Goal: Find specific page/section: Find specific page/section

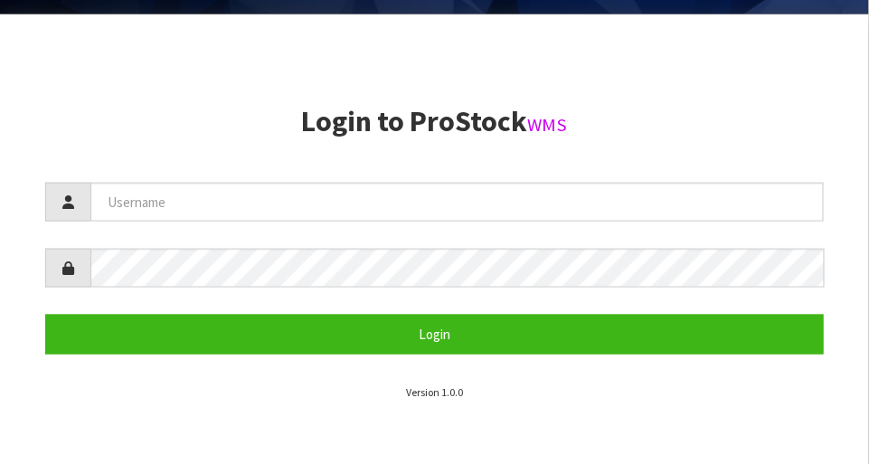
scroll to position [464, 0]
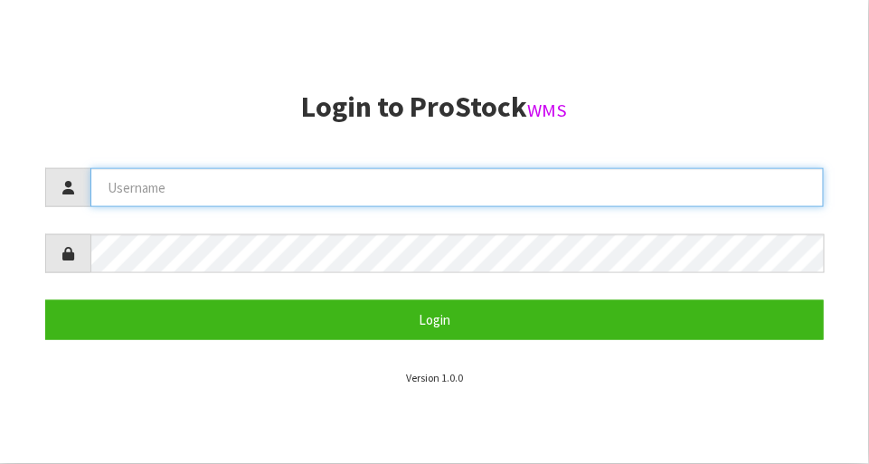
click at [507, 195] on input "text" at bounding box center [457, 187] width 734 height 39
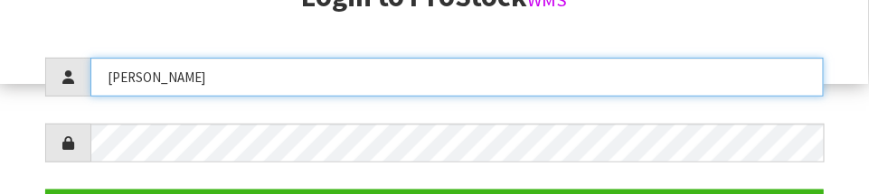
scroll to position [324, 0]
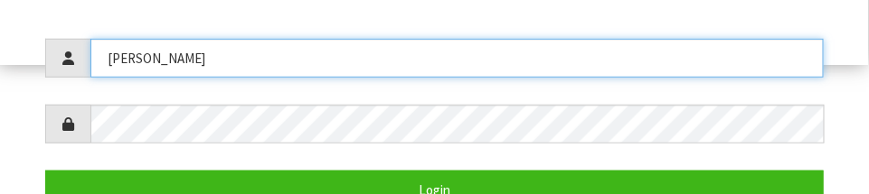
type input "[PERSON_NAME]"
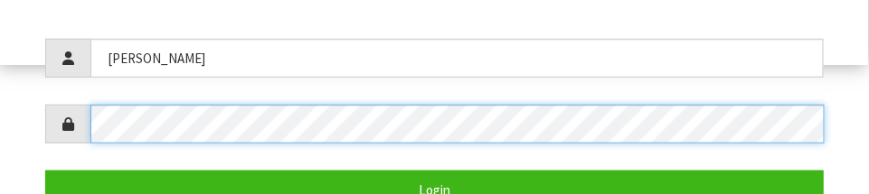
click at [45, 171] on button "Login" at bounding box center [434, 190] width 779 height 39
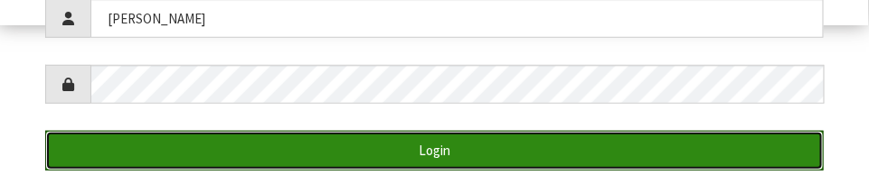
click at [759, 147] on button "Login" at bounding box center [434, 150] width 779 height 39
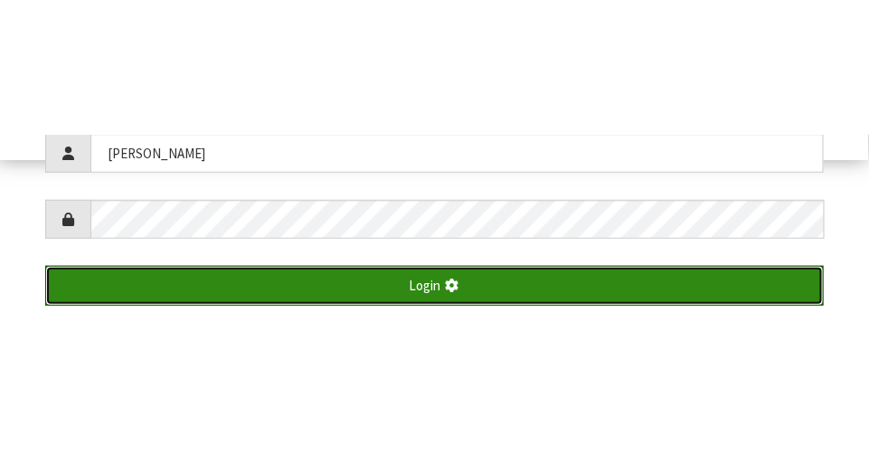
scroll to position [464, 0]
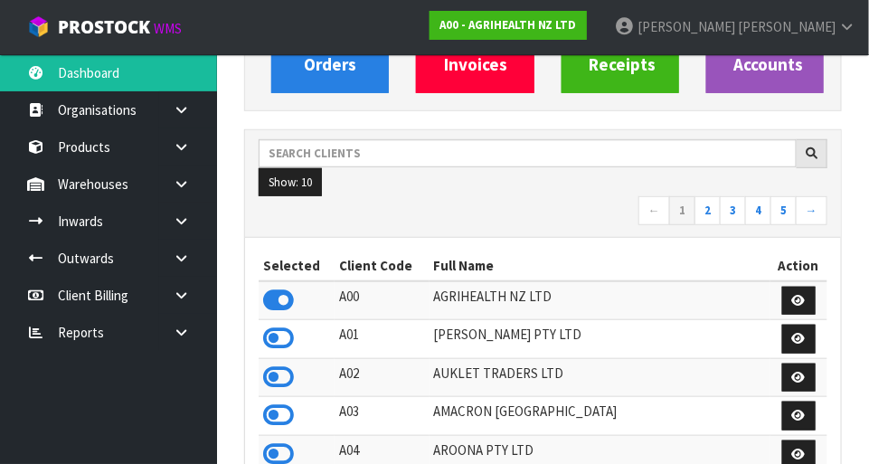
scroll to position [218, 0]
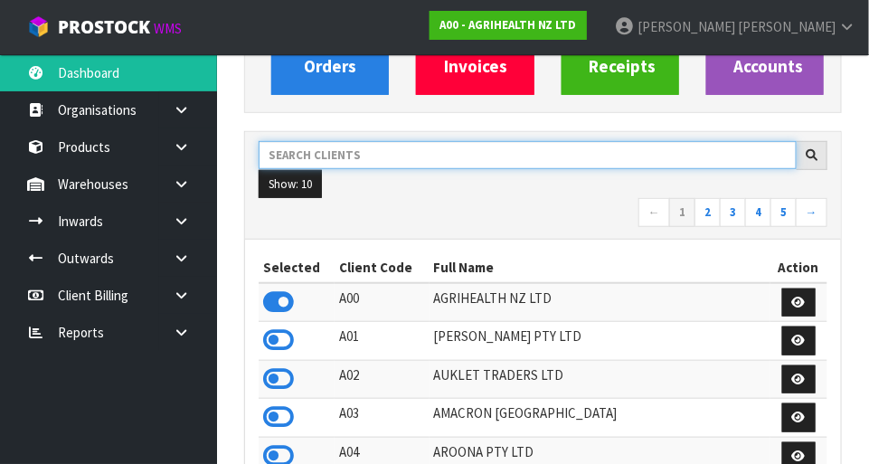
click at [396, 150] on input "text" at bounding box center [528, 155] width 538 height 28
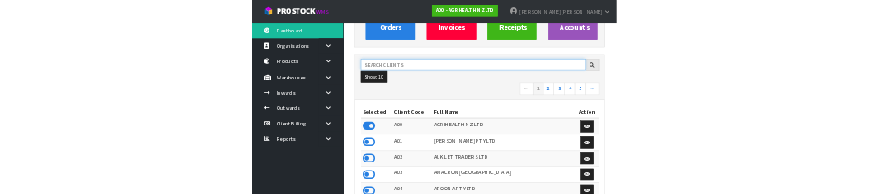
scroll to position [209, 0]
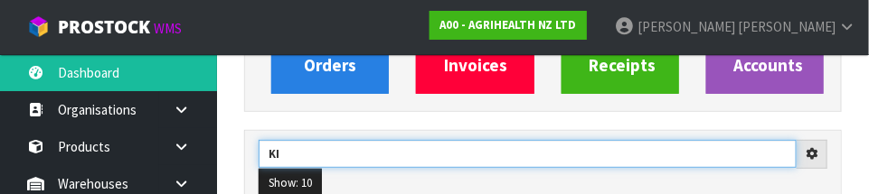
type input "KI"
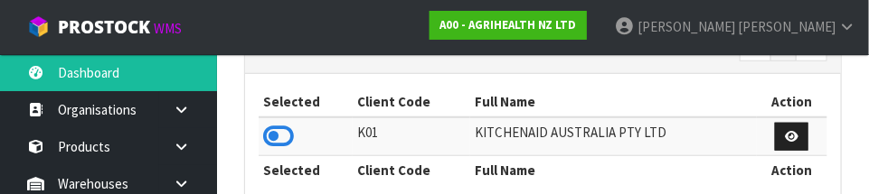
scroll to position [373, 0]
type input "KITCHENAID"
click at [286, 141] on icon at bounding box center [278, 137] width 31 height 27
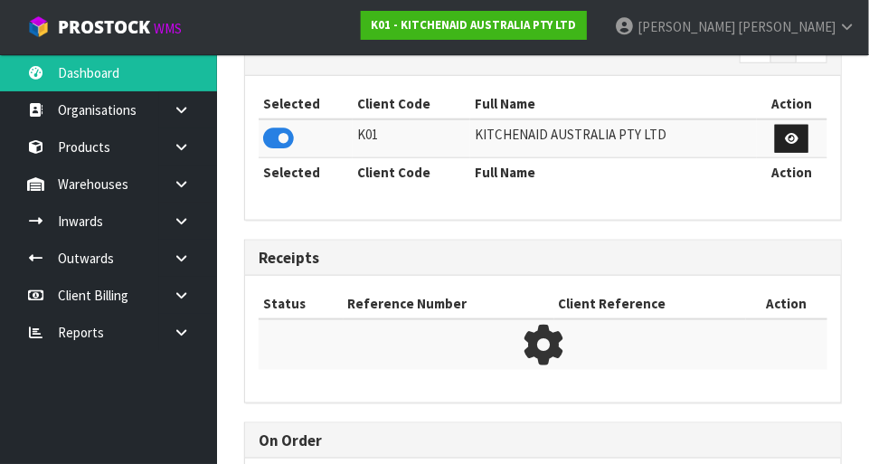
scroll to position [1427, 625]
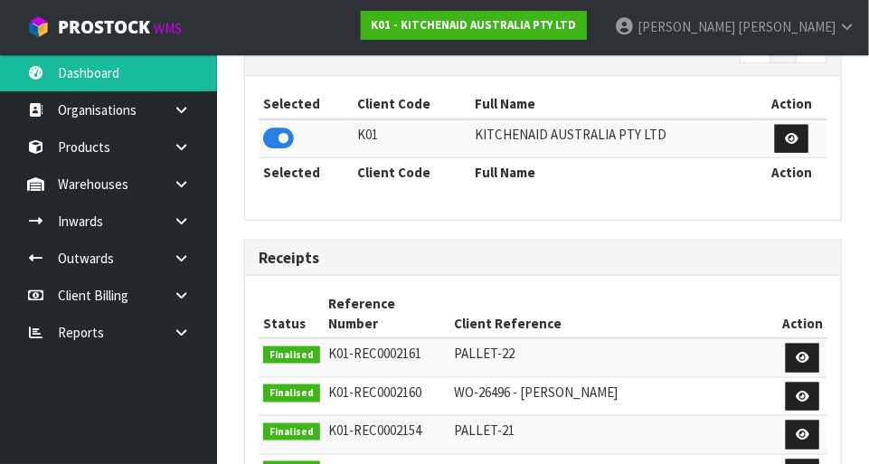
click at [189, 188] on icon at bounding box center [181, 184] width 17 height 14
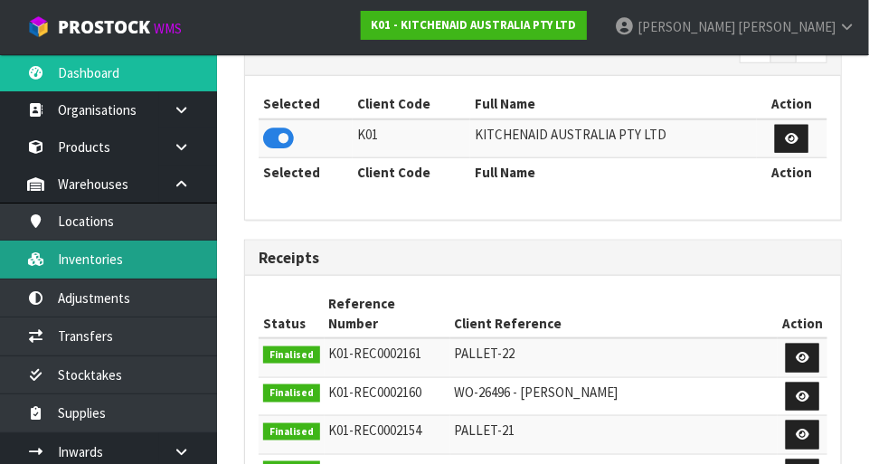
click at [184, 259] on link "Inventories" at bounding box center [108, 259] width 217 height 37
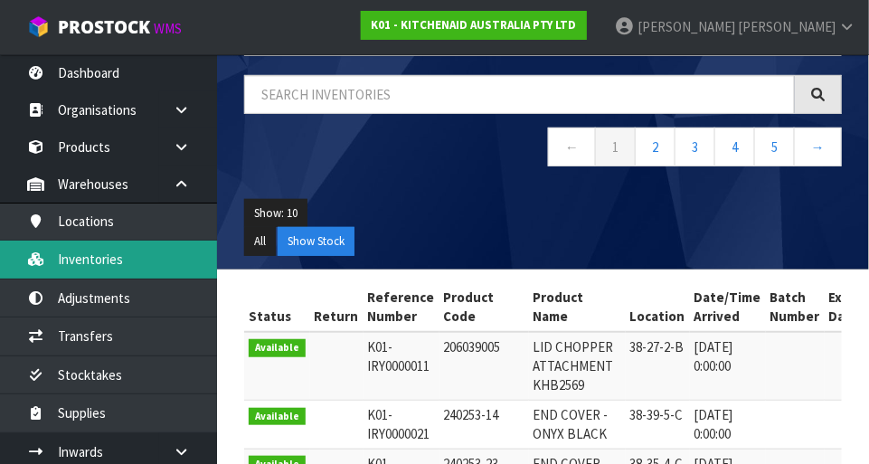
scroll to position [125, 0]
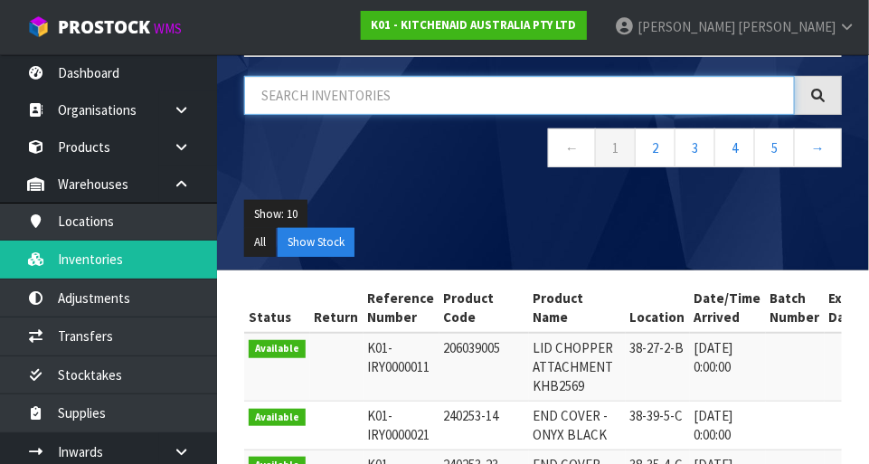
click at [402, 98] on input "text" at bounding box center [519, 95] width 551 height 39
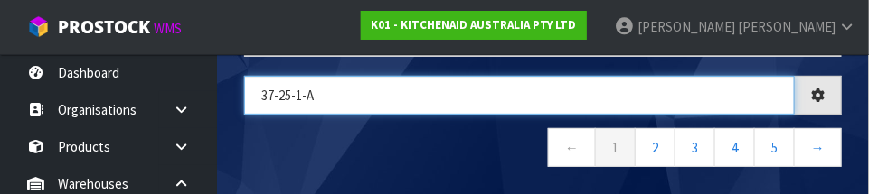
type input "37-25-1-A"
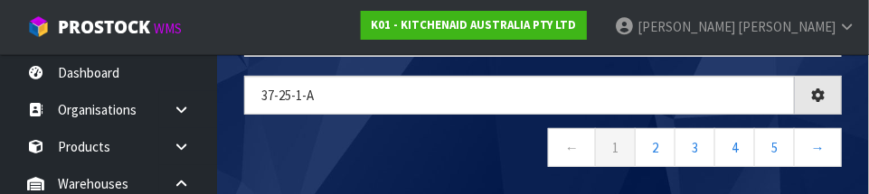
click at [451, 164] on nav "← 1 2 3 4 5 →" at bounding box center [543, 150] width 598 height 44
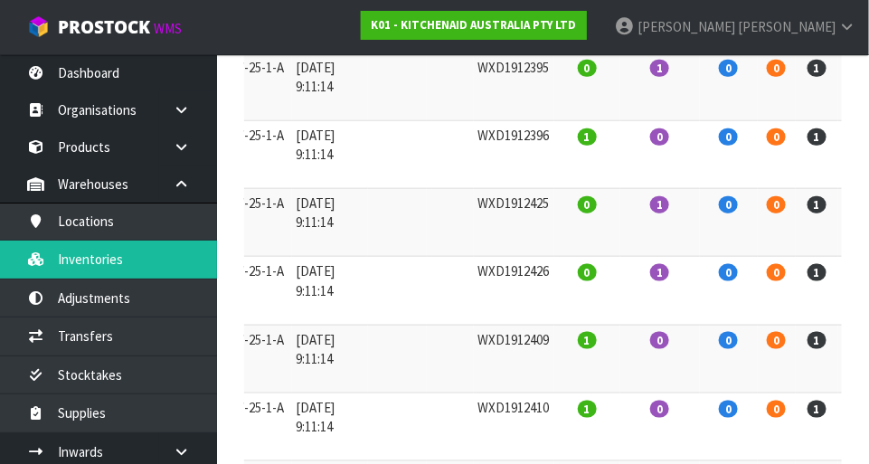
scroll to position [0, 356]
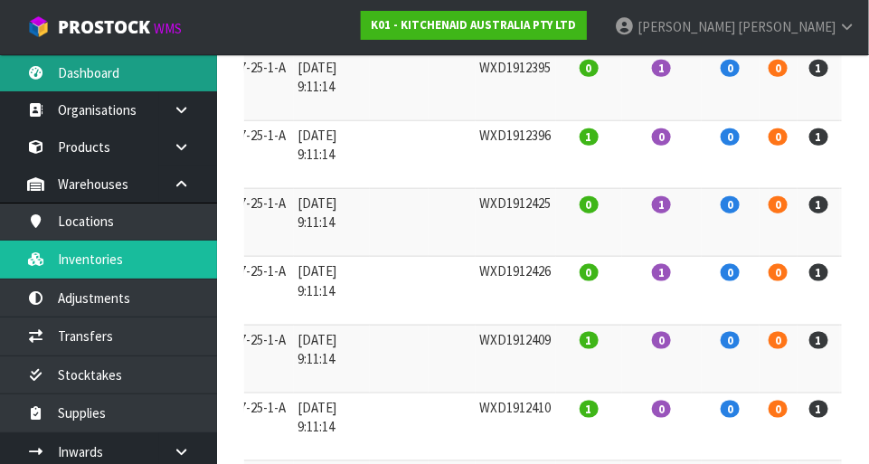
click at [128, 63] on link "Dashboard" at bounding box center [108, 72] width 217 height 37
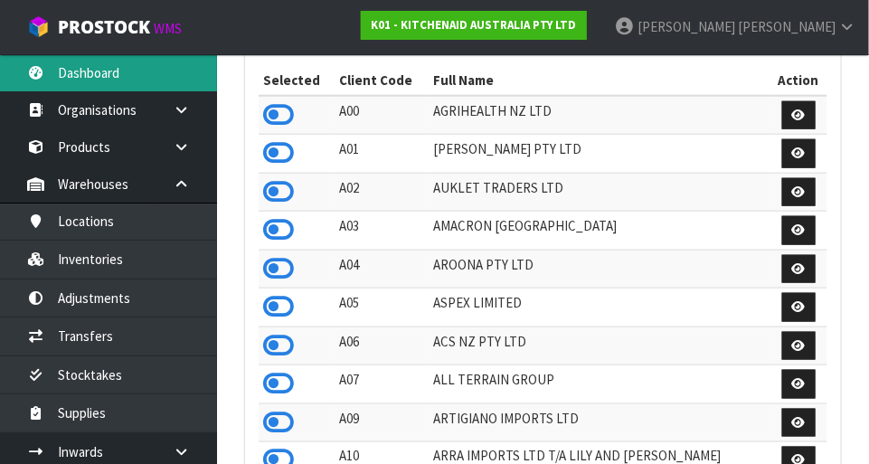
scroll to position [1427, 625]
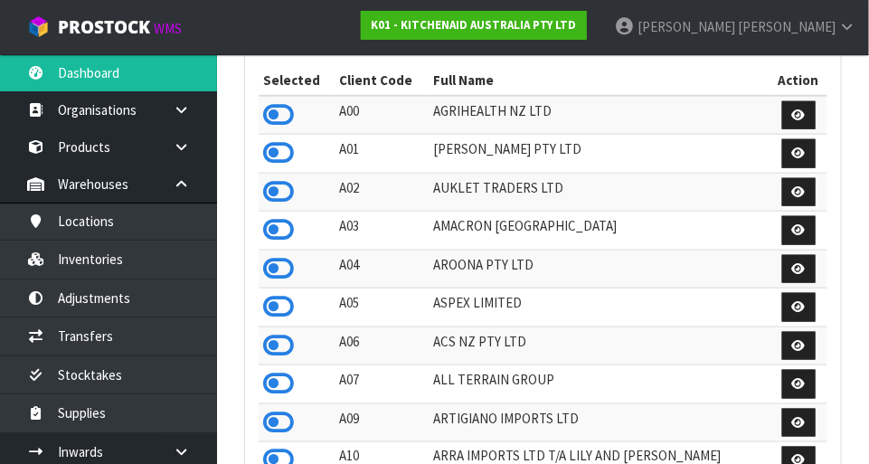
click at [808, 42] on link "[PERSON_NAME]" at bounding box center [735, 27] width 269 height 54
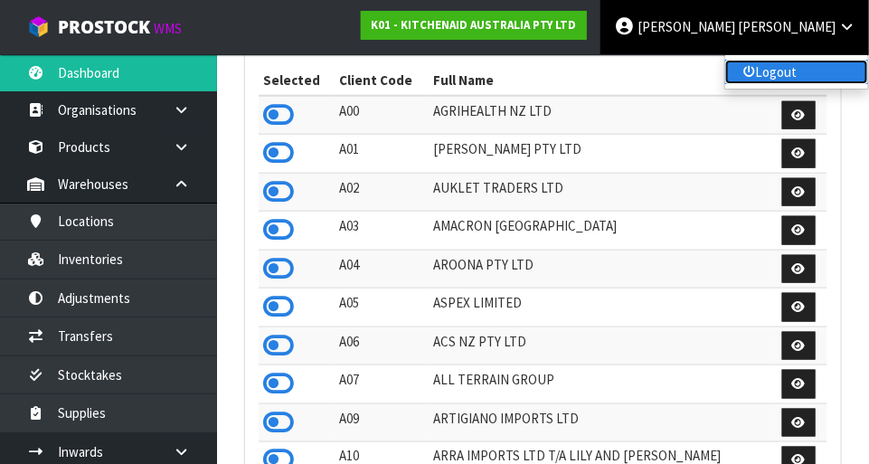
click at [813, 78] on link "Logout" at bounding box center [796, 72] width 143 height 24
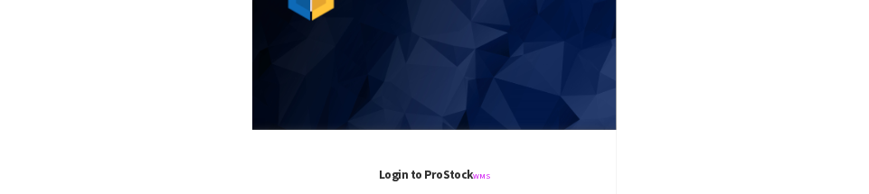
scroll to position [271, 0]
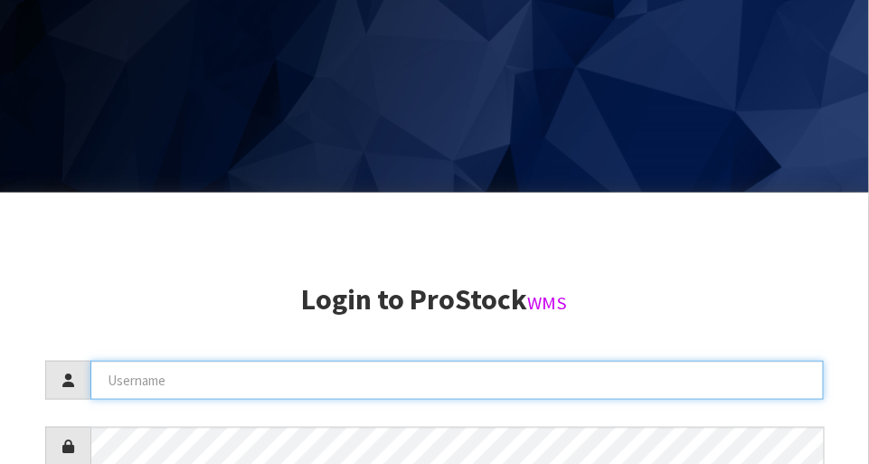
click at [214, 384] on input "text" at bounding box center [457, 380] width 734 height 39
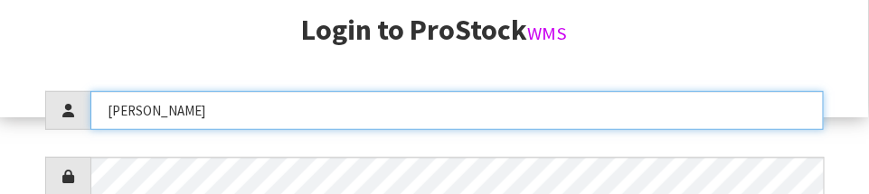
type input "[PERSON_NAME]"
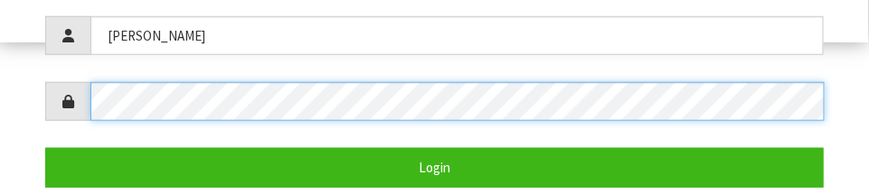
scroll to position [351, 0]
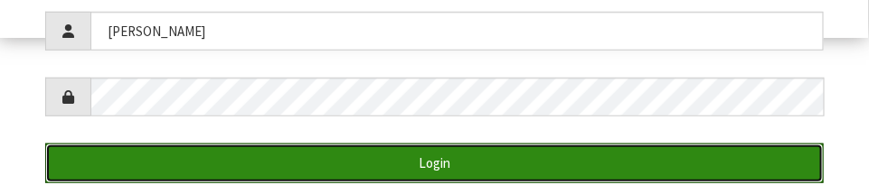
click at [485, 180] on button "Login" at bounding box center [434, 163] width 779 height 39
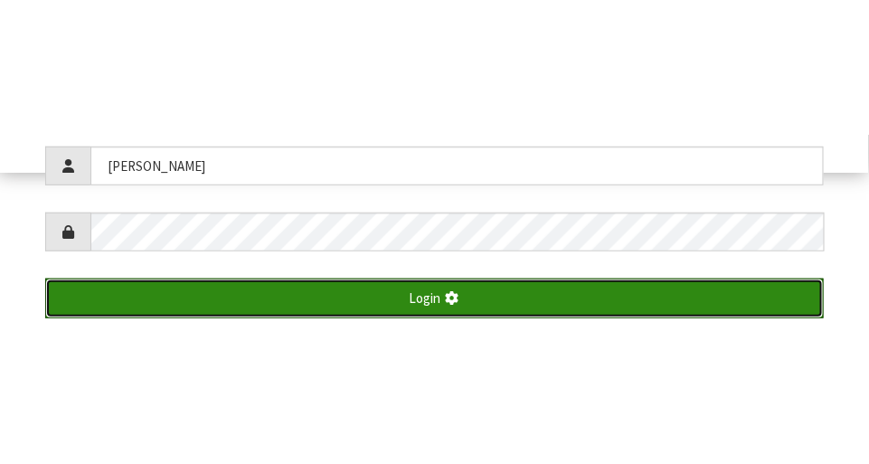
scroll to position [464, 0]
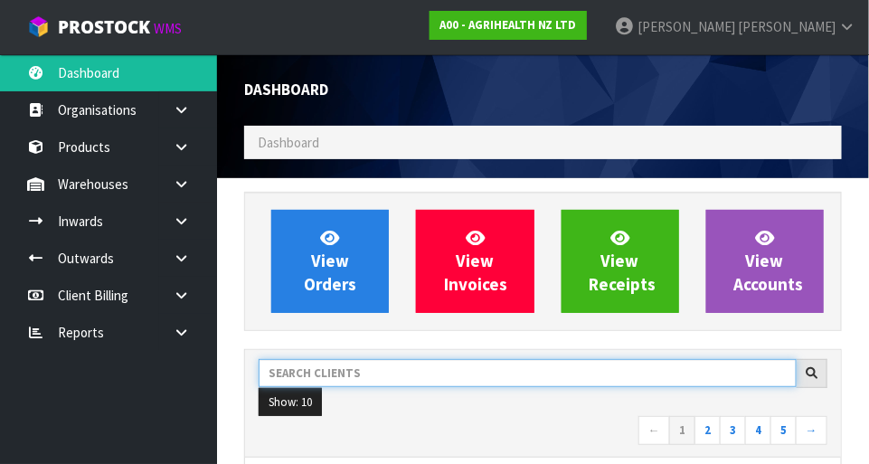
click at [386, 368] on input "text" at bounding box center [528, 373] width 538 height 28
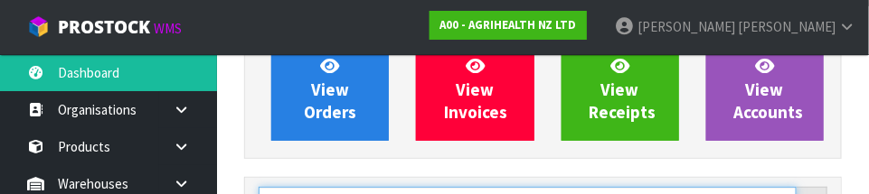
scroll to position [265, 0]
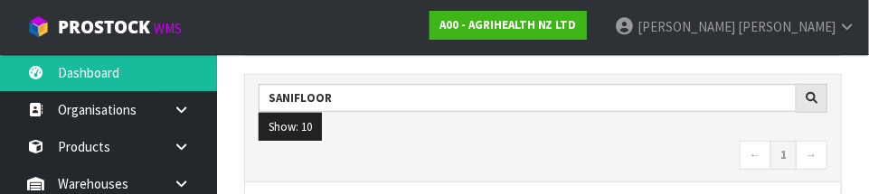
click at [540, 164] on nav "← 1 →" at bounding box center [543, 157] width 569 height 32
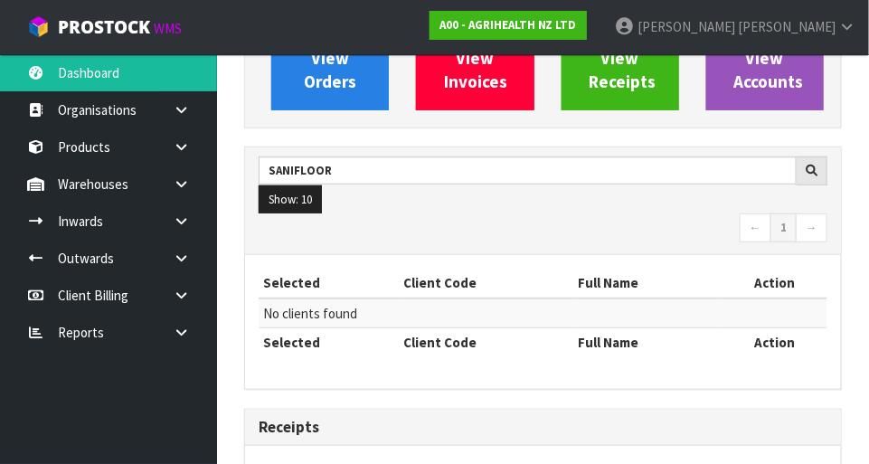
scroll to position [202, 0]
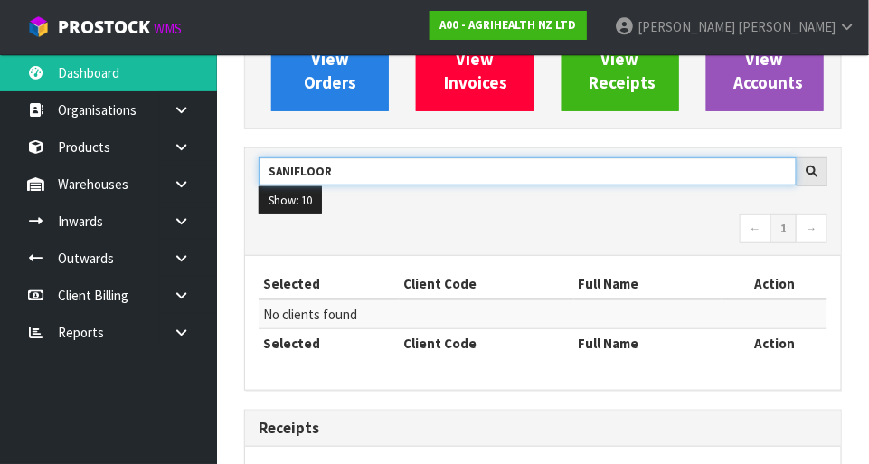
click at [367, 175] on input "SANIFLOOR" at bounding box center [528, 171] width 538 height 28
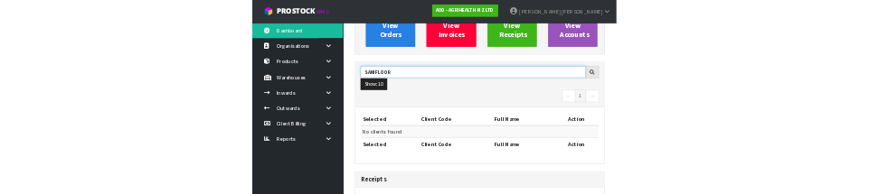
scroll to position [193, 0]
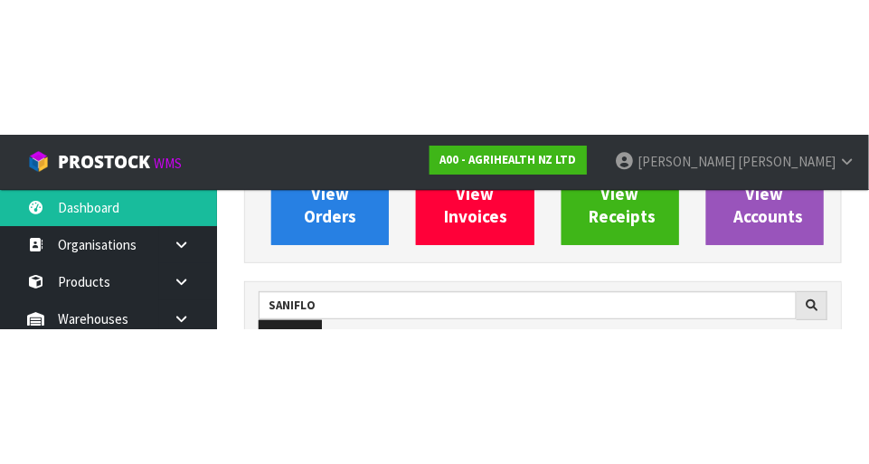
scroll to position [202, 0]
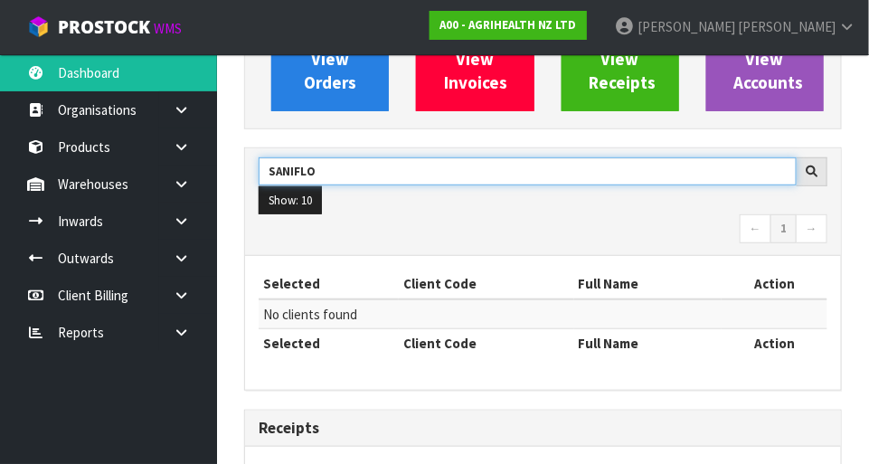
click at [365, 175] on input "SANIFLO" at bounding box center [528, 171] width 538 height 28
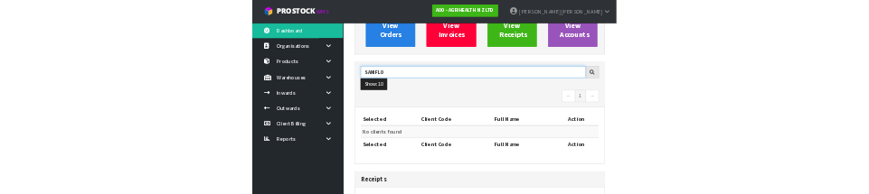
scroll to position [193, 0]
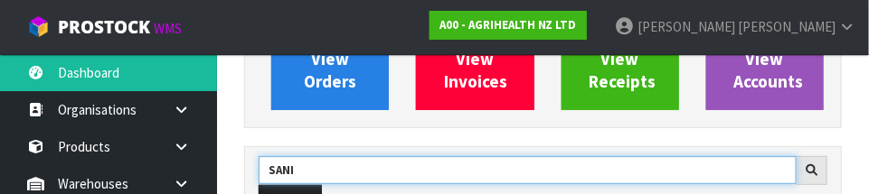
type input "SANI"
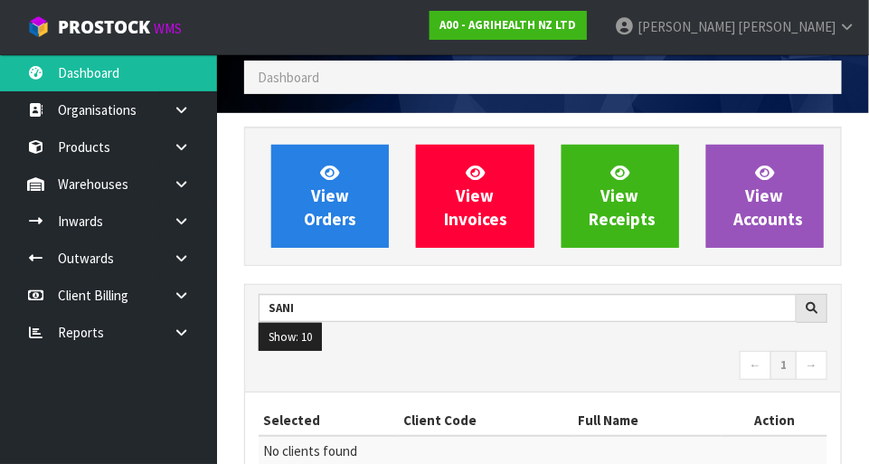
scroll to position [0, 0]
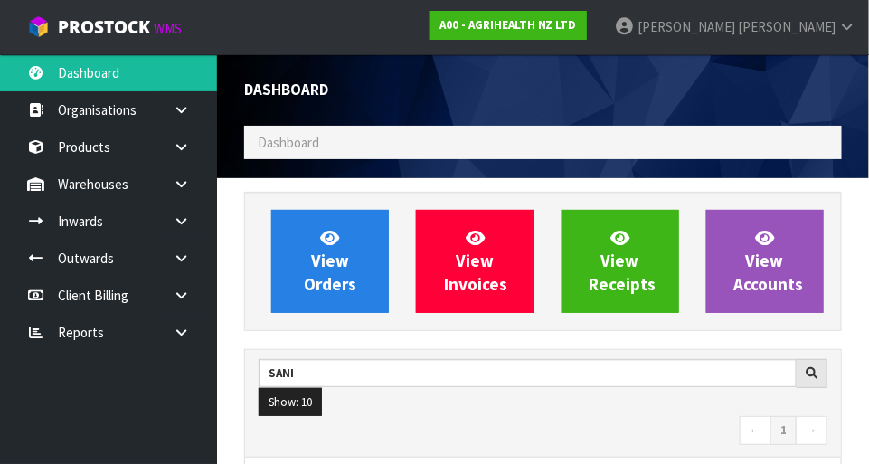
click at [857, 40] on link "[PERSON_NAME]" at bounding box center [735, 27] width 269 height 54
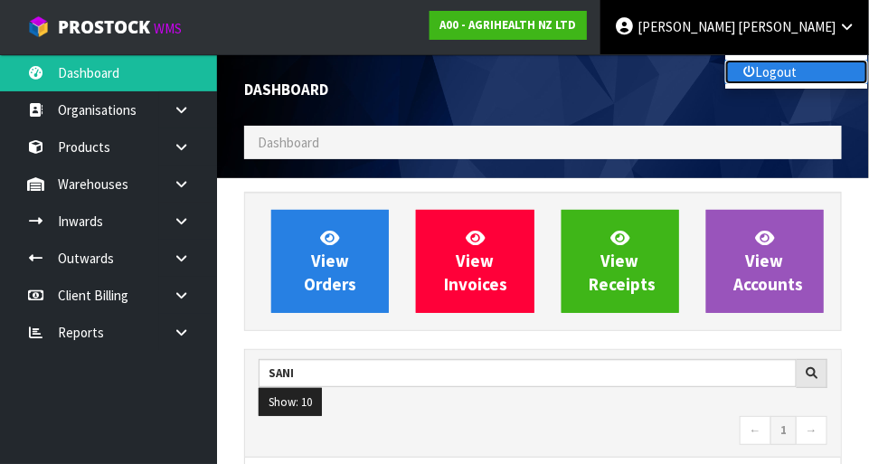
click at [843, 74] on link "Logout" at bounding box center [796, 72] width 143 height 24
